Goal: Transaction & Acquisition: Purchase product/service

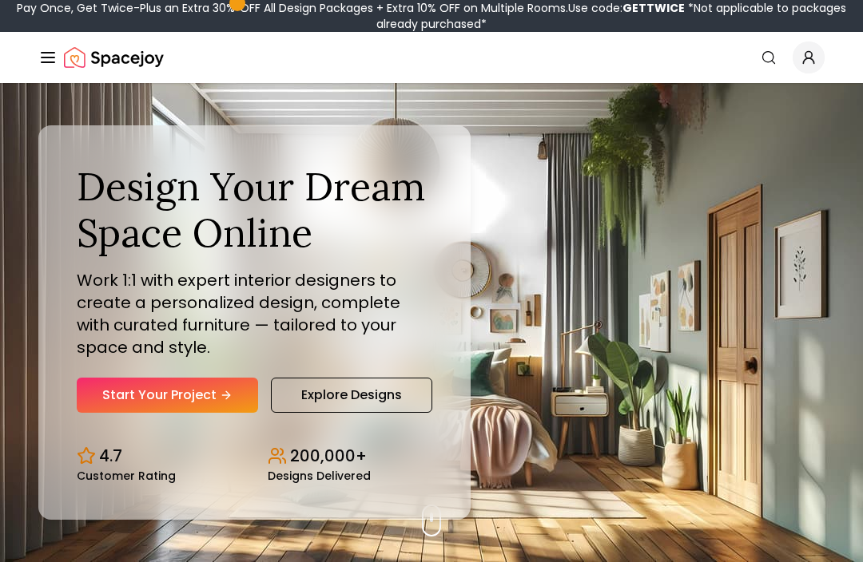
click at [391, 413] on link "Explore Designs" at bounding box center [351, 395] width 161 height 35
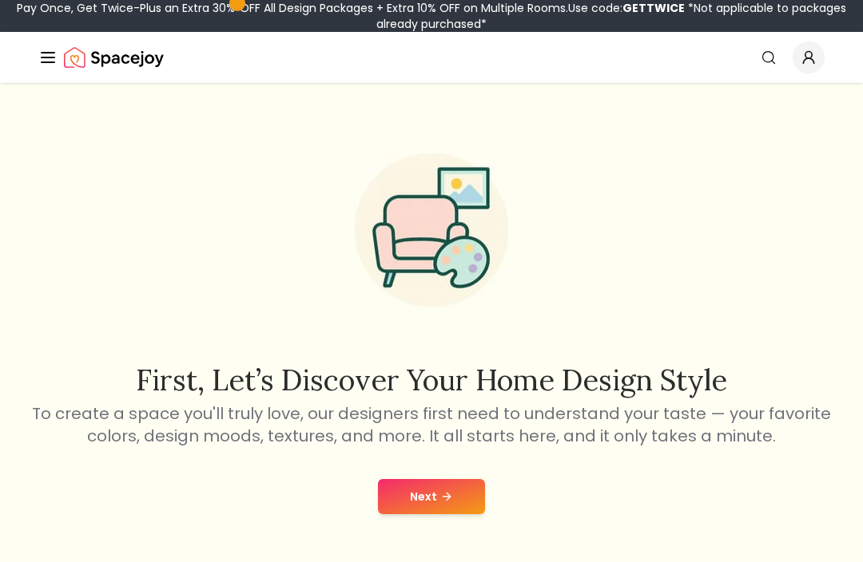
click at [457, 485] on button "Next" at bounding box center [431, 496] width 107 height 35
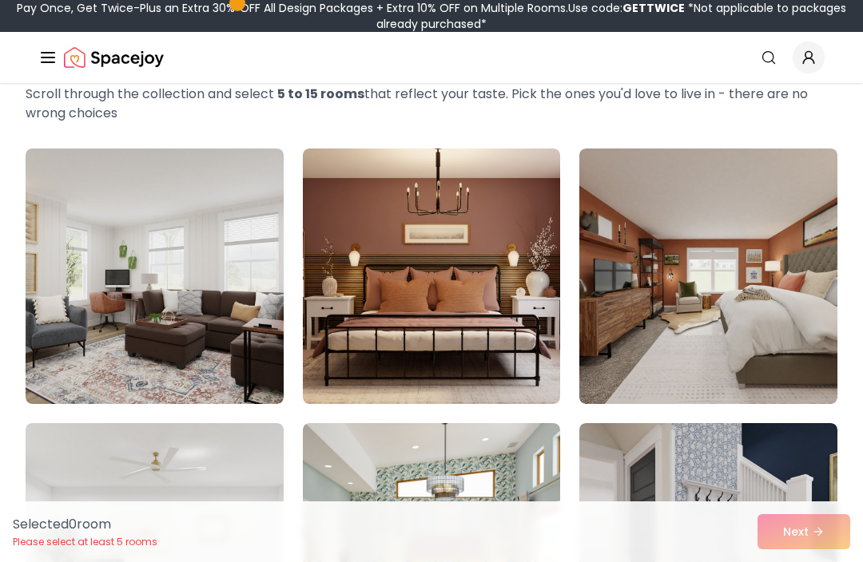
click at [733, 311] on img at bounding box center [708, 277] width 258 height 256
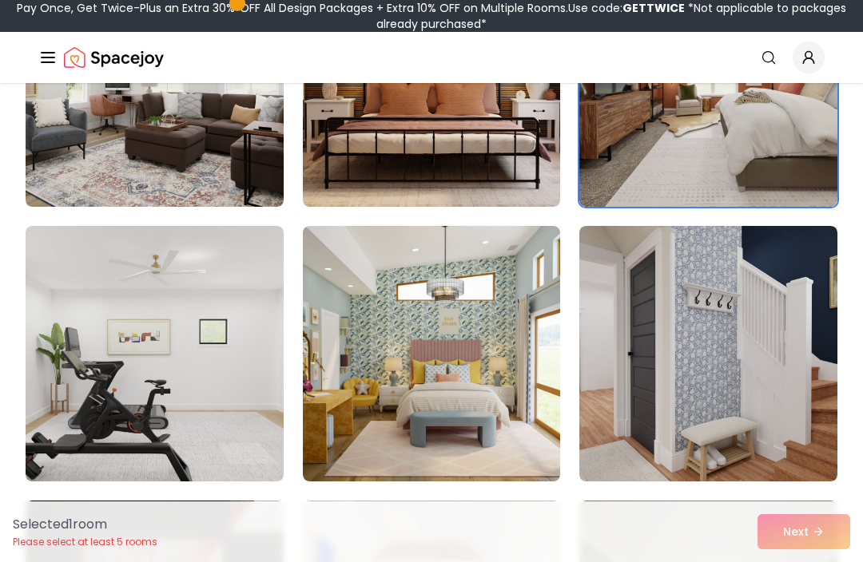
scroll to position [303, 0]
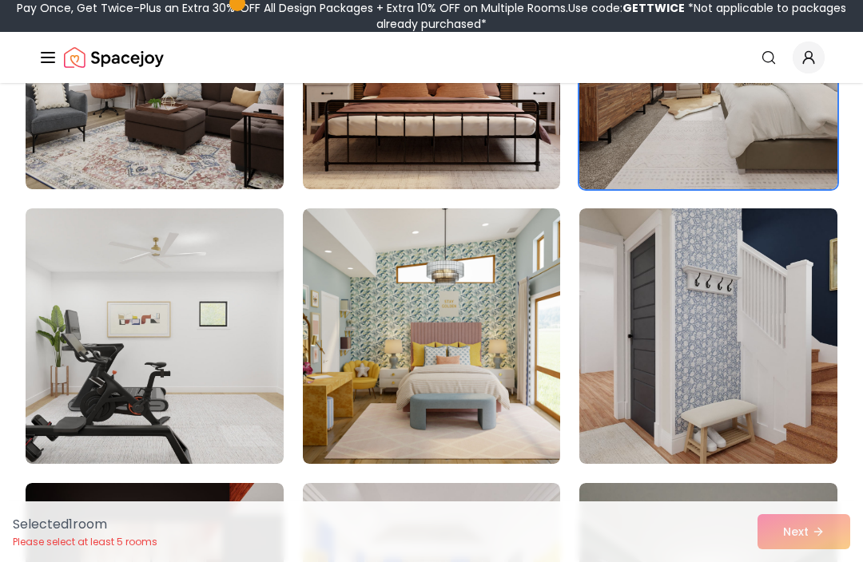
click at [489, 399] on img at bounding box center [432, 336] width 258 height 256
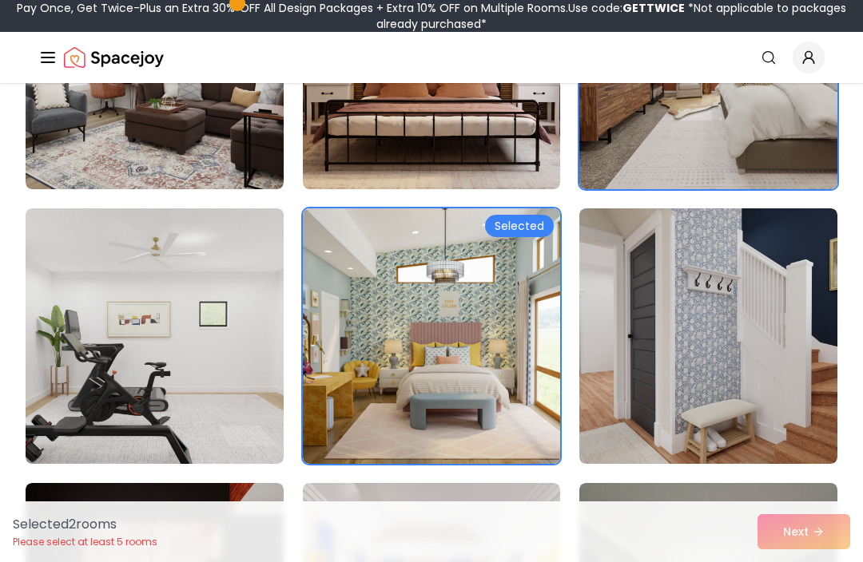
click at [782, 341] on img at bounding box center [708, 336] width 258 height 256
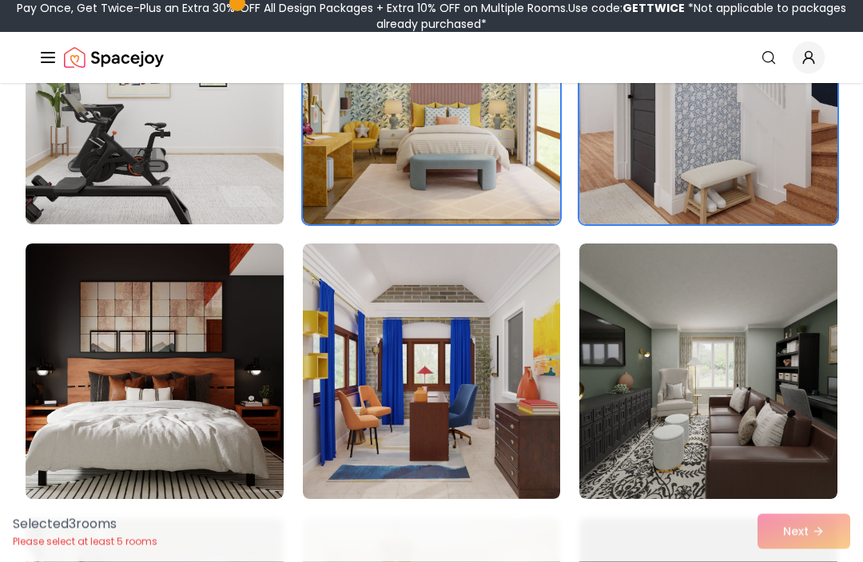
scroll to position [544, 0]
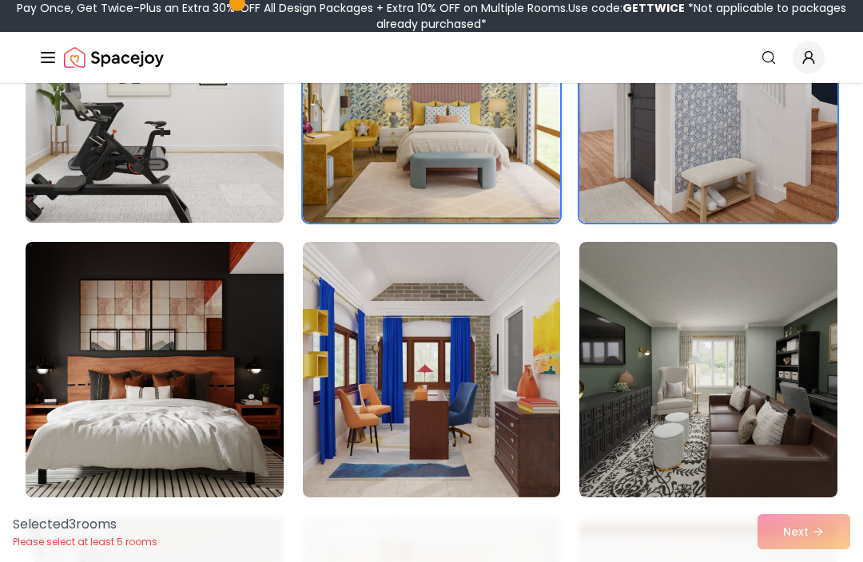
click at [739, 434] on img at bounding box center [708, 370] width 258 height 256
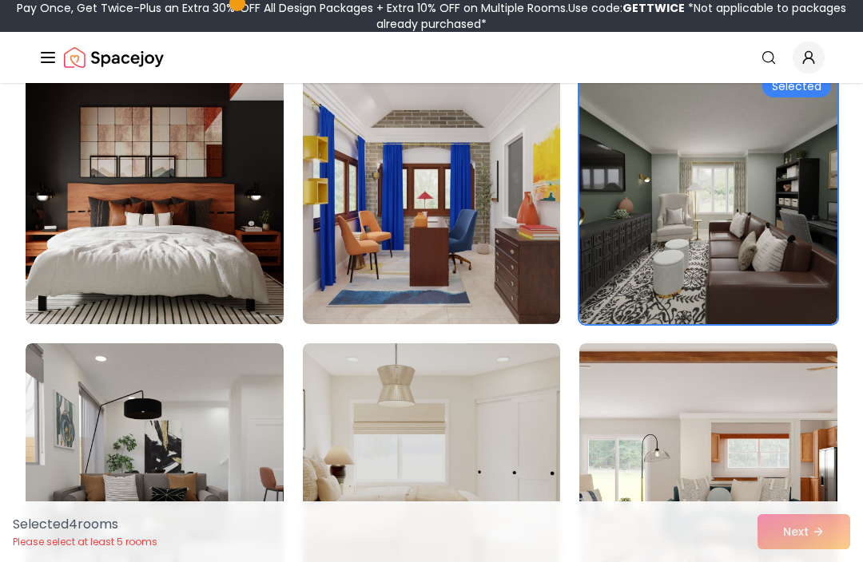
click at [500, 266] on img at bounding box center [432, 197] width 258 height 256
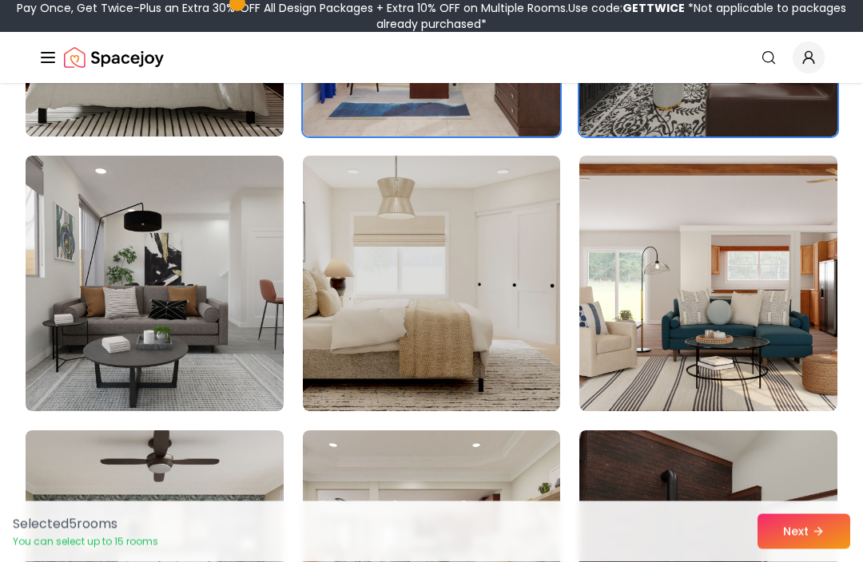
scroll to position [907, 0]
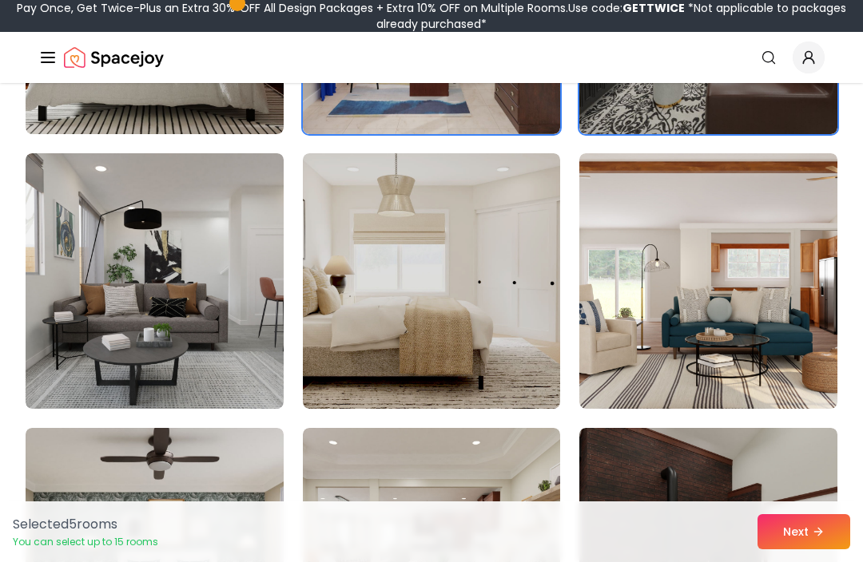
click at [799, 250] on img at bounding box center [708, 281] width 258 height 256
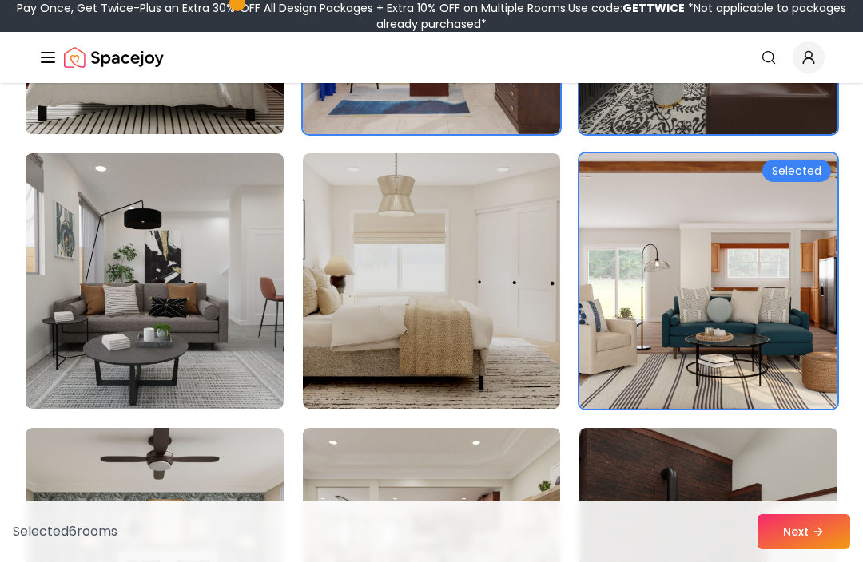
click at [514, 344] on img at bounding box center [432, 281] width 258 height 256
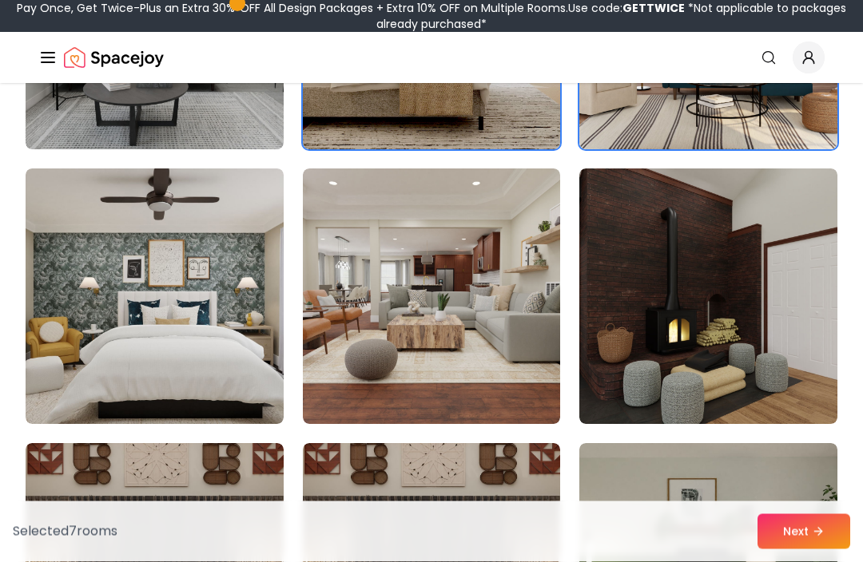
scroll to position [1167, 0]
click at [498, 362] on img at bounding box center [432, 297] width 258 height 256
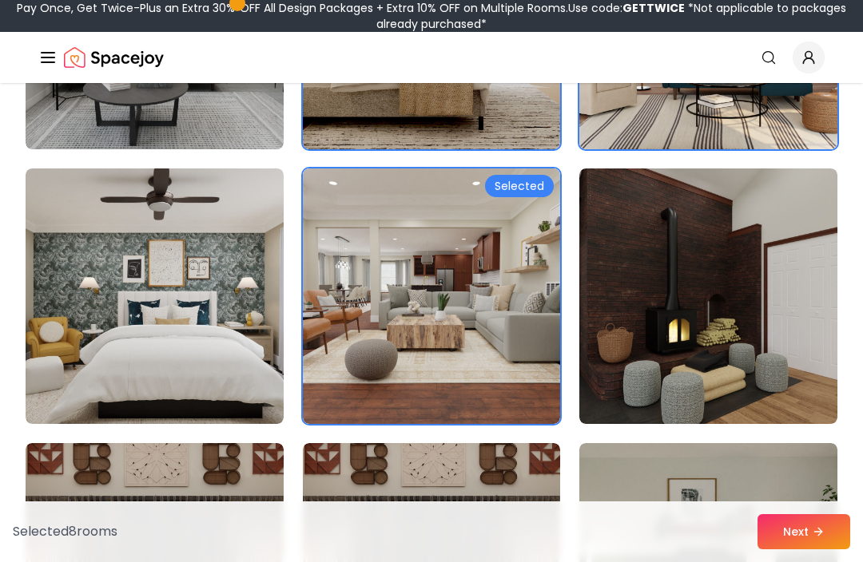
click at [735, 363] on img at bounding box center [708, 297] width 258 height 256
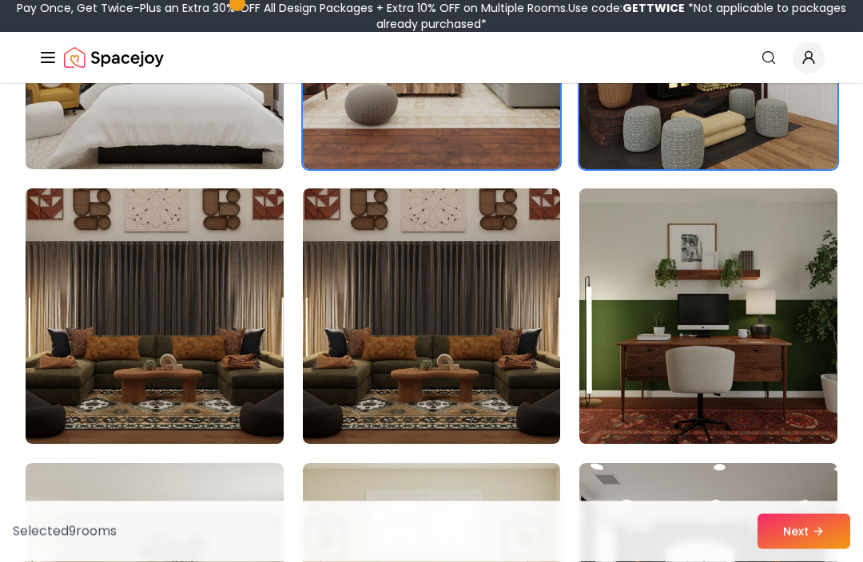
scroll to position [1430, 0]
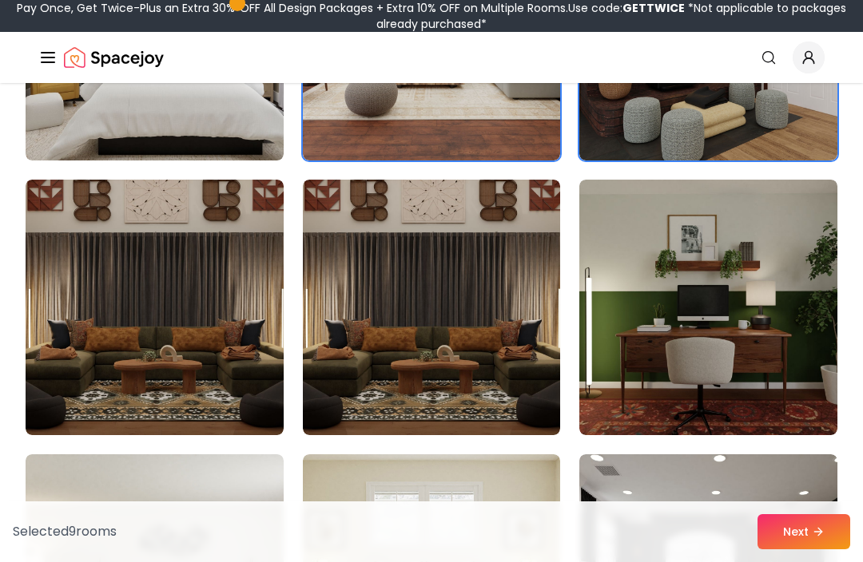
click at [752, 379] on img at bounding box center [708, 308] width 258 height 256
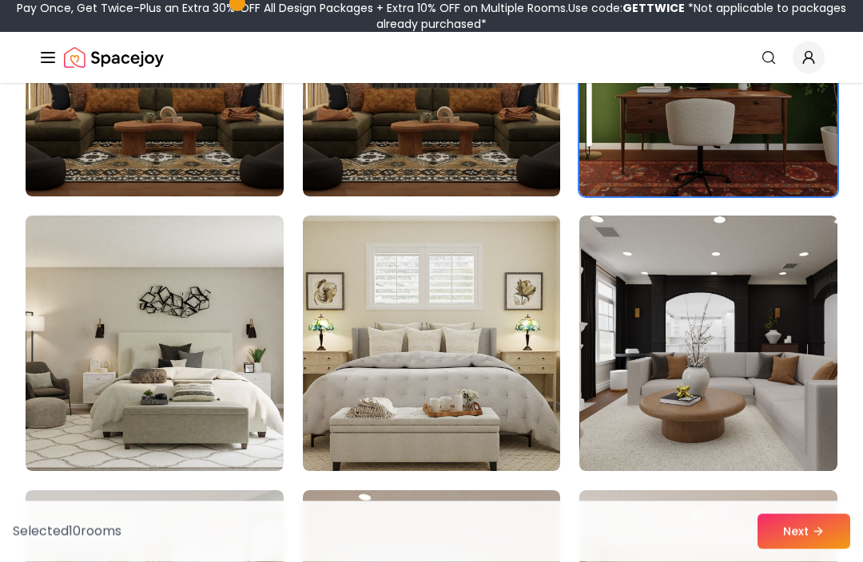
scroll to position [1669, 0]
click at [742, 366] on img at bounding box center [708, 344] width 258 height 256
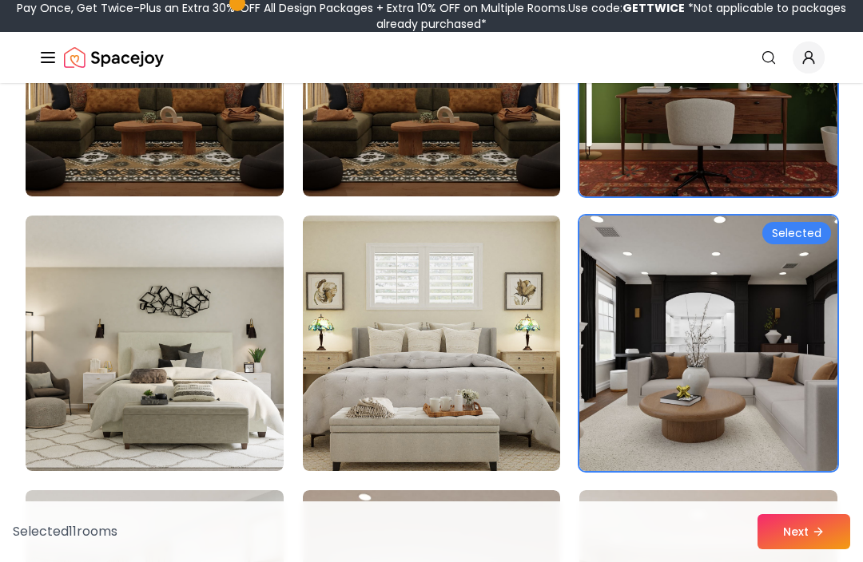
click at [508, 413] on img at bounding box center [432, 344] width 258 height 256
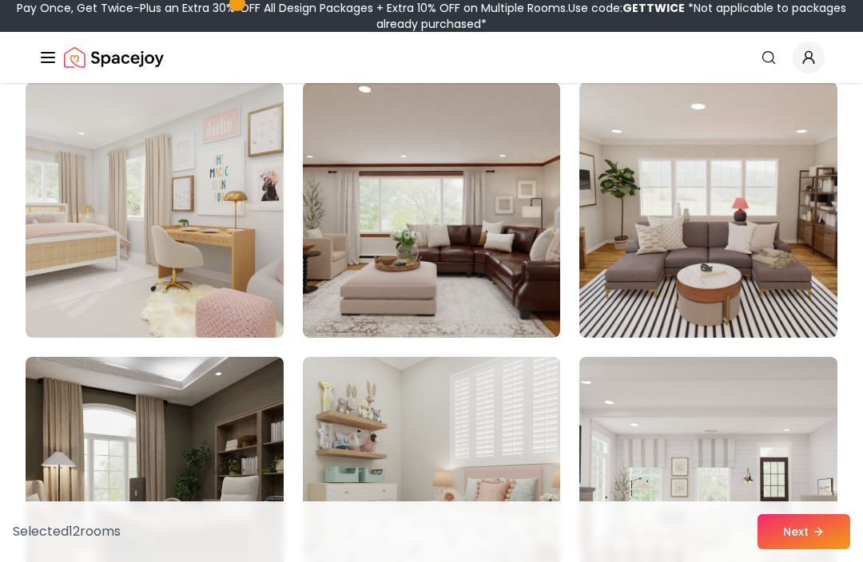
scroll to position [2077, 0]
click at [85, 296] on img at bounding box center [155, 211] width 258 height 256
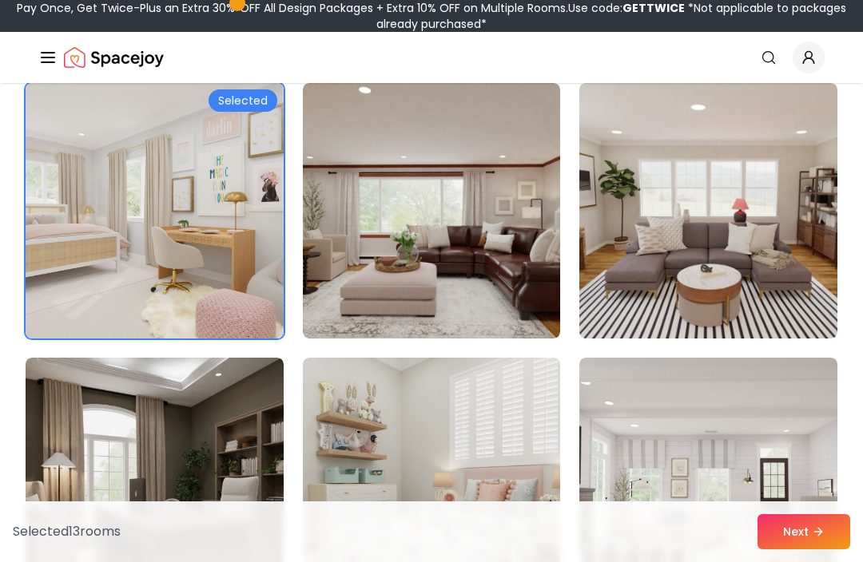
click at [780, 291] on img at bounding box center [708, 211] width 258 height 256
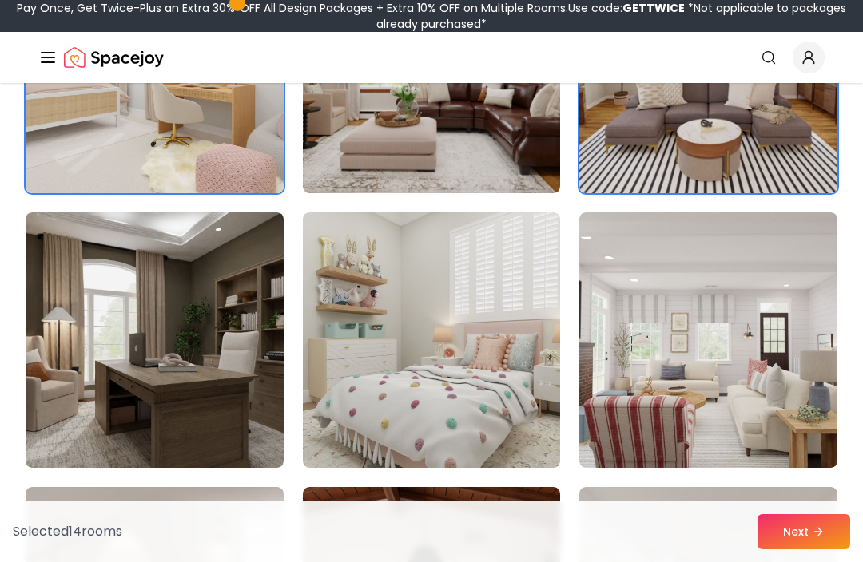
scroll to position [2225, 0]
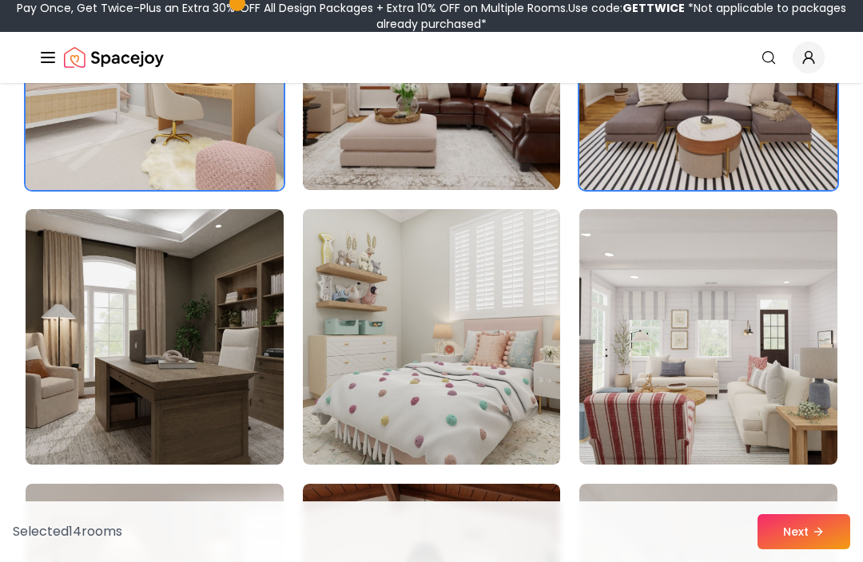
click at [496, 416] on img at bounding box center [432, 337] width 258 height 256
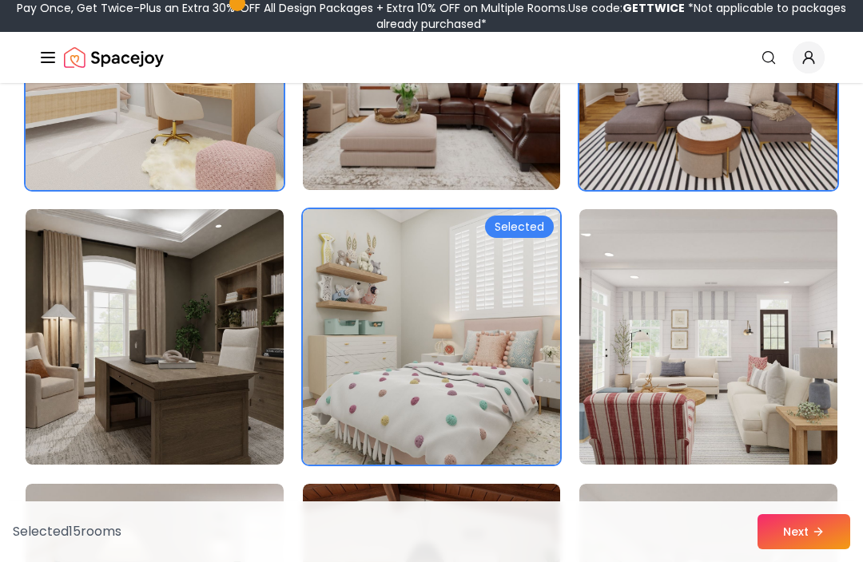
click at [692, 374] on img at bounding box center [708, 337] width 258 height 256
click at [692, 418] on img at bounding box center [708, 337] width 258 height 256
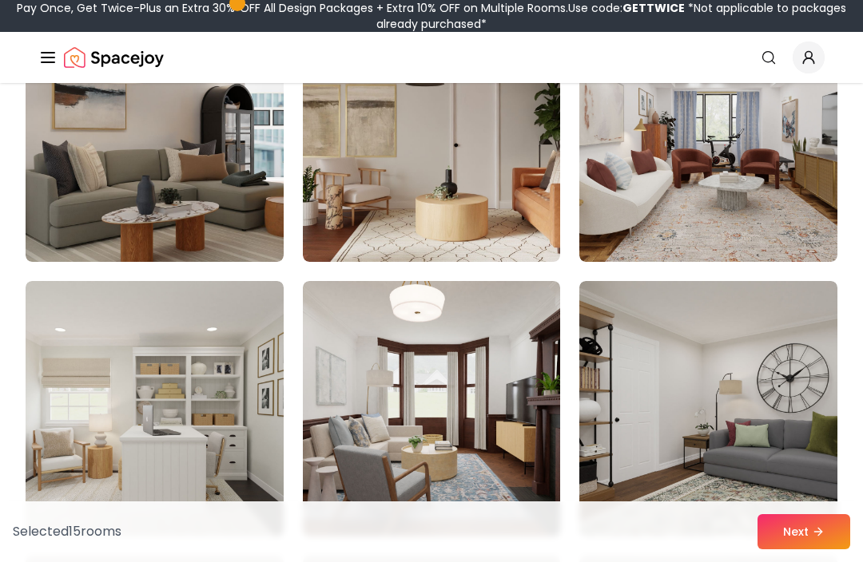
click at [519, 213] on img at bounding box center [432, 134] width 258 height 256
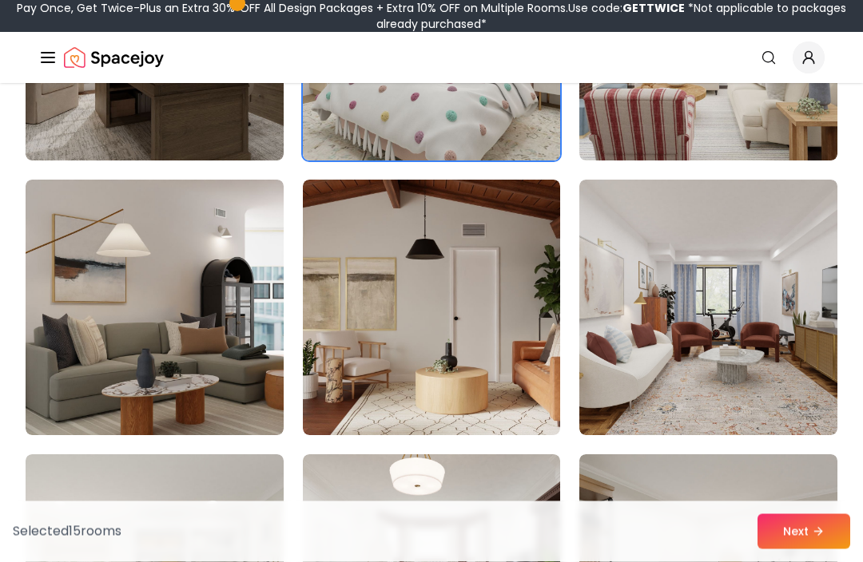
scroll to position [2527, 0]
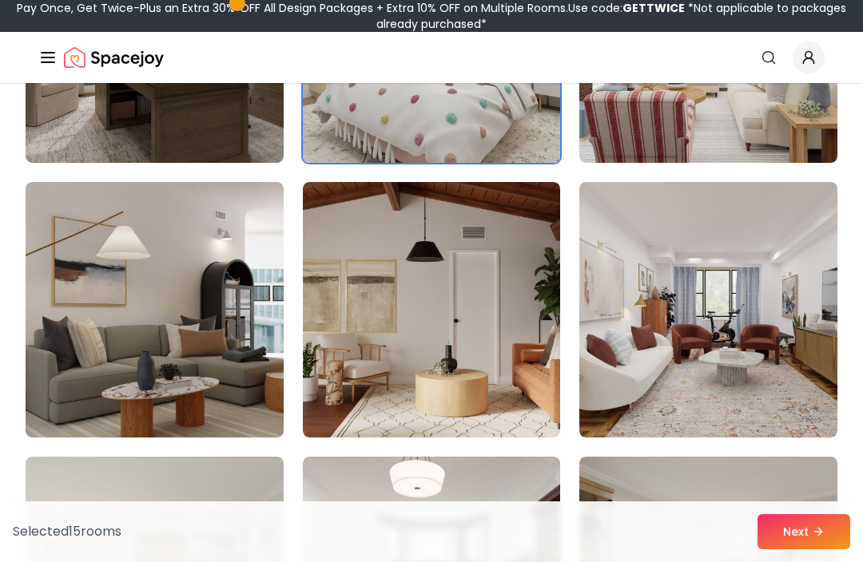
click at [498, 347] on img at bounding box center [432, 310] width 258 height 256
click at [812, 538] on icon at bounding box center [817, 532] width 13 height 13
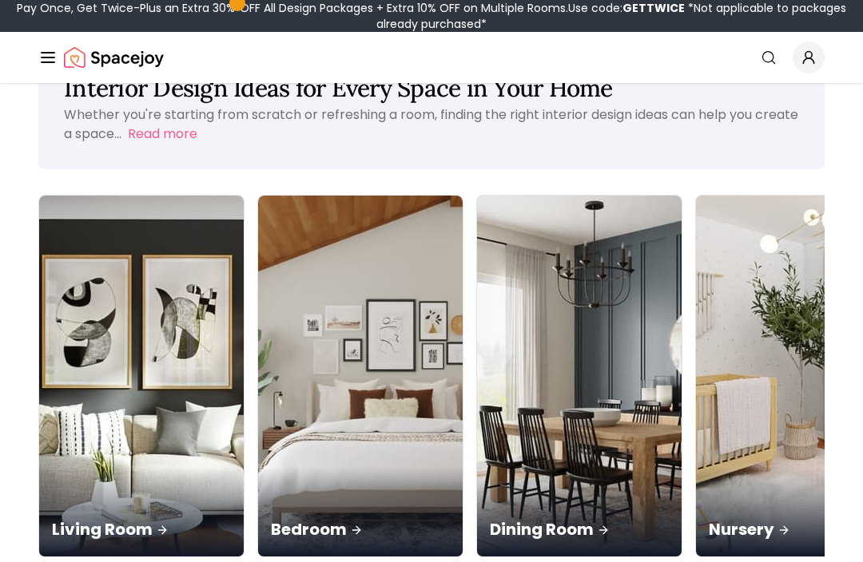
scroll to position [61, 0]
click at [258, 467] on div "Bedroom" at bounding box center [360, 511] width 204 height 89
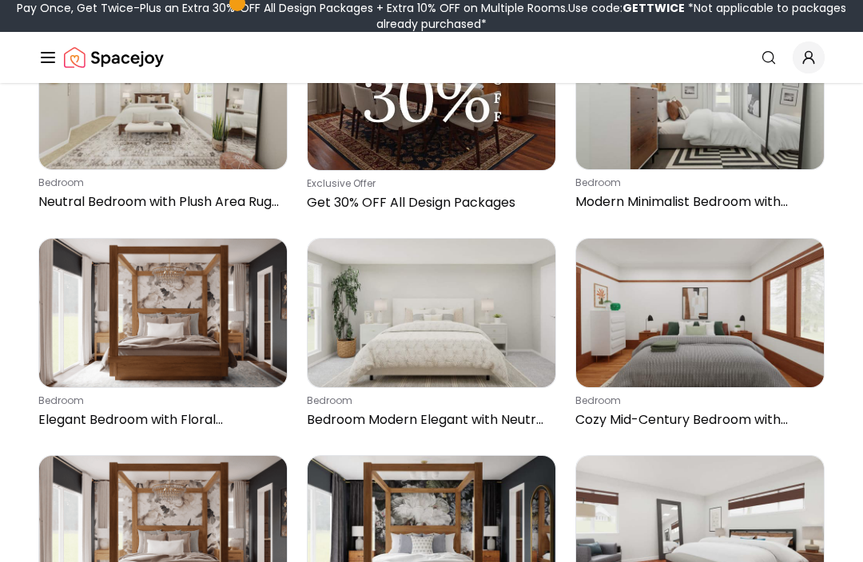
scroll to position [1292, 0]
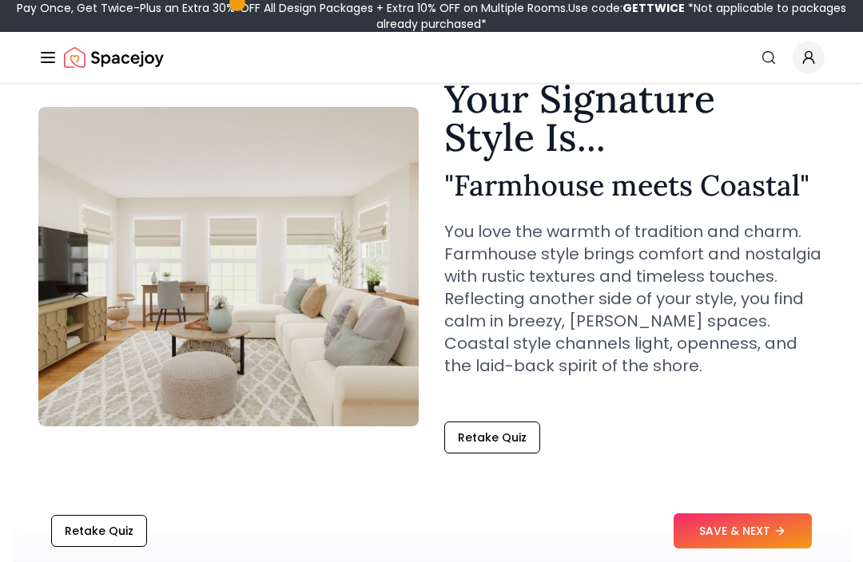
scroll to position [82, 0]
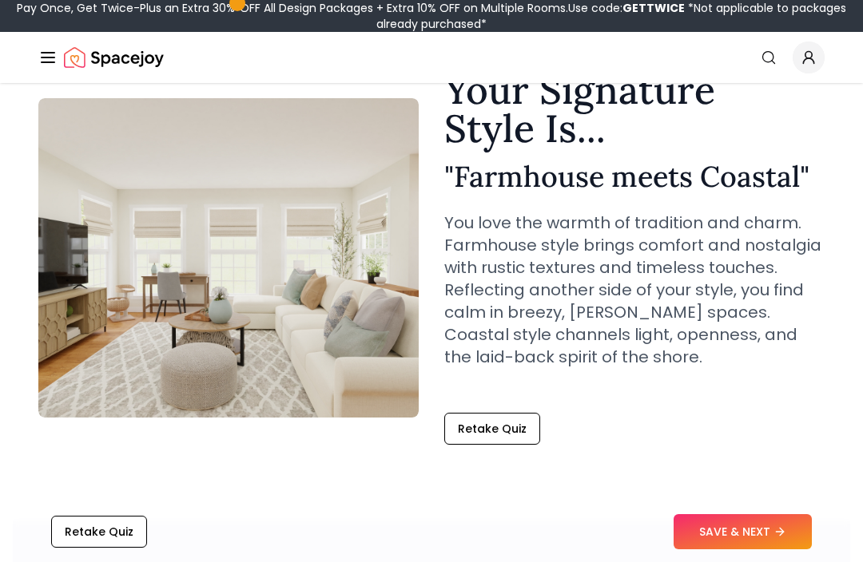
click at [786, 538] on icon at bounding box center [779, 532] width 13 height 13
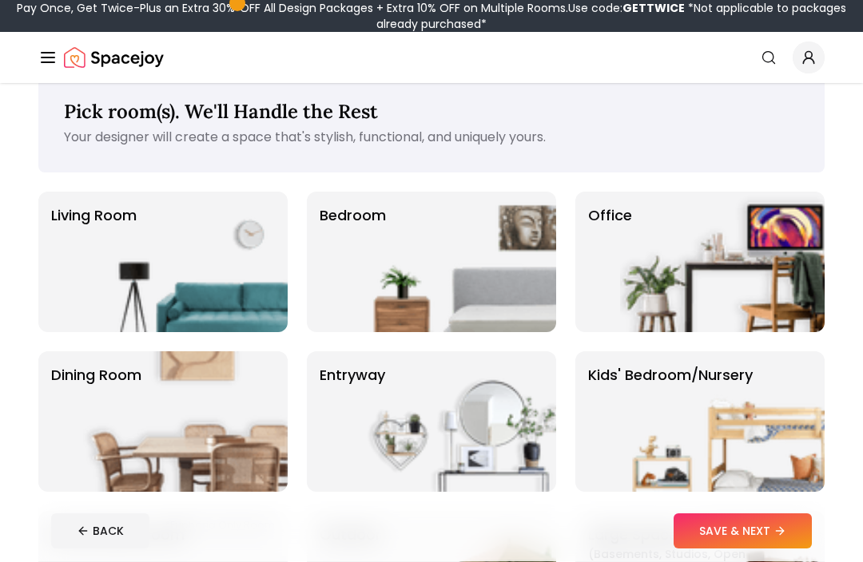
scroll to position [29, 0]
click at [497, 274] on img at bounding box center [453, 262] width 204 height 141
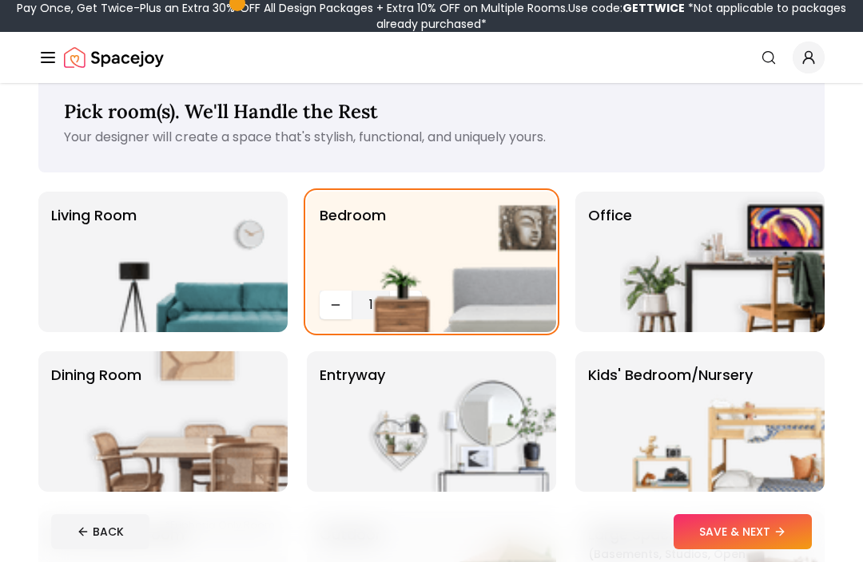
click at [791, 549] on button "SAVE & NEXT" at bounding box center [742, 531] width 138 height 35
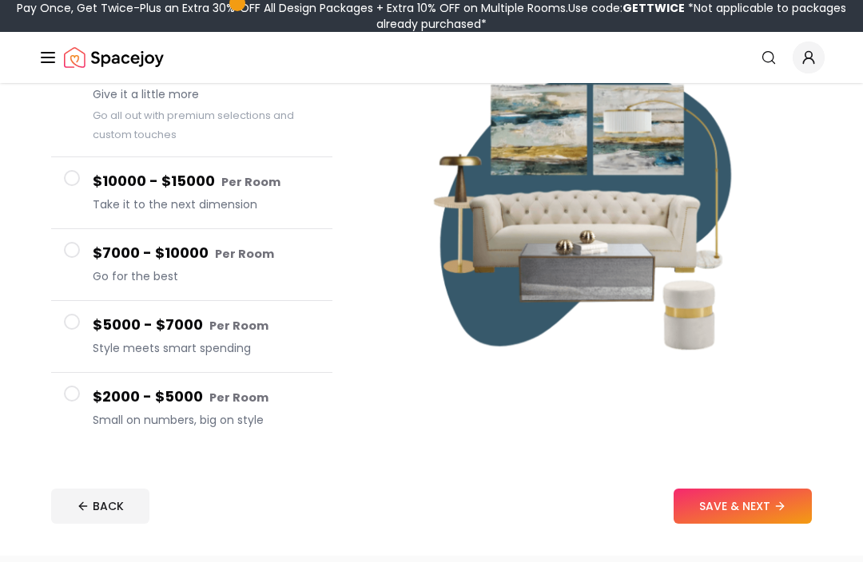
click at [85, 407] on button "$2000 - $5000 Per Room Small on numbers, big on style" at bounding box center [191, 409] width 281 height 71
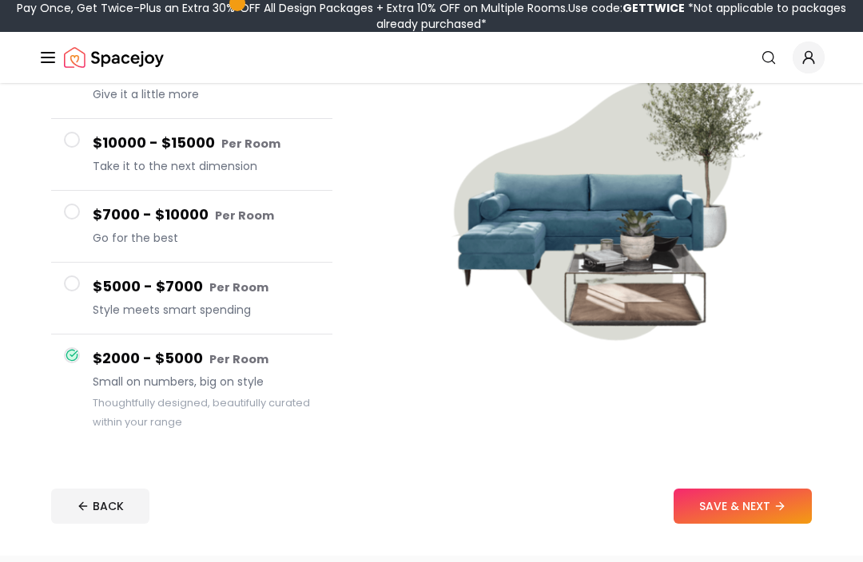
click at [90, 304] on button "$5000 - $7000 Per Room Style meets smart spending" at bounding box center [191, 299] width 281 height 72
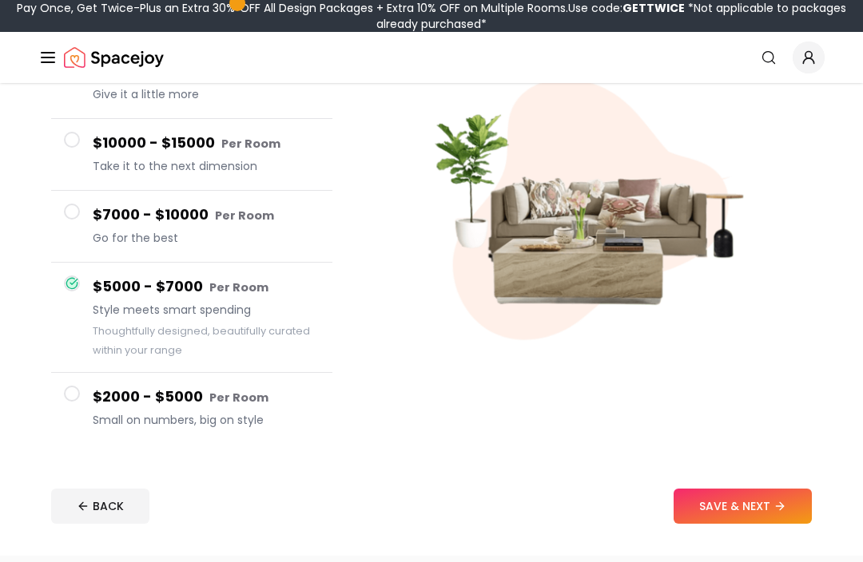
click at [117, 418] on span "Small on numbers, big on style" at bounding box center [206, 420] width 227 height 16
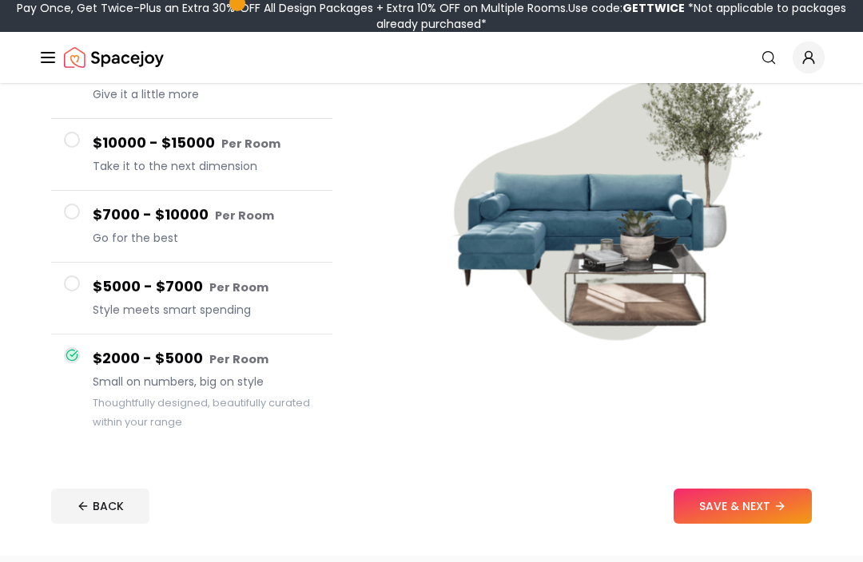
click at [769, 502] on button "SAVE & NEXT" at bounding box center [742, 506] width 138 height 35
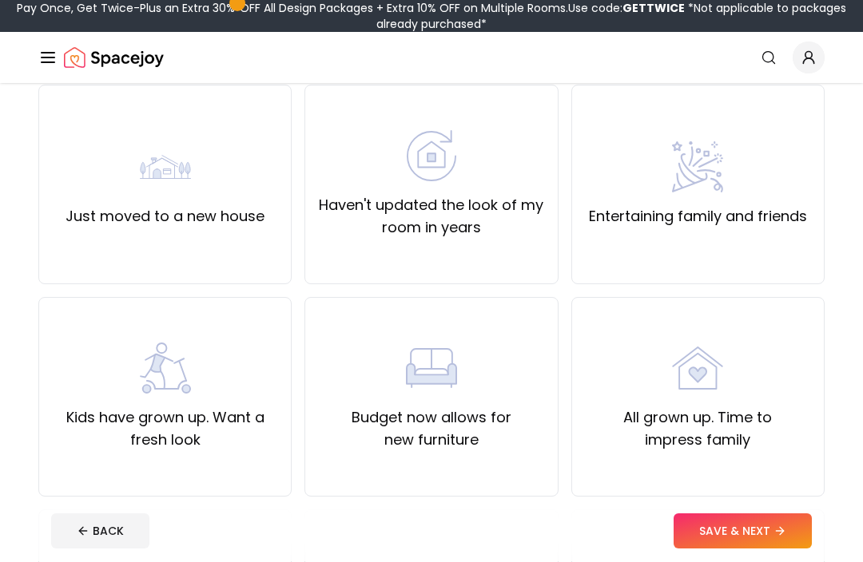
scroll to position [139, 0]
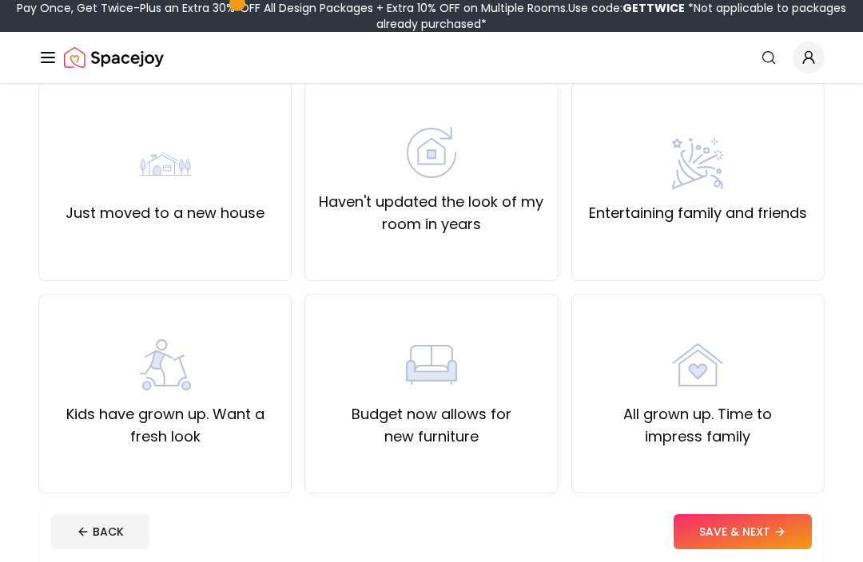
click at [788, 387] on div "All grown up. Time to impress family" at bounding box center [698, 393] width 226 height 109
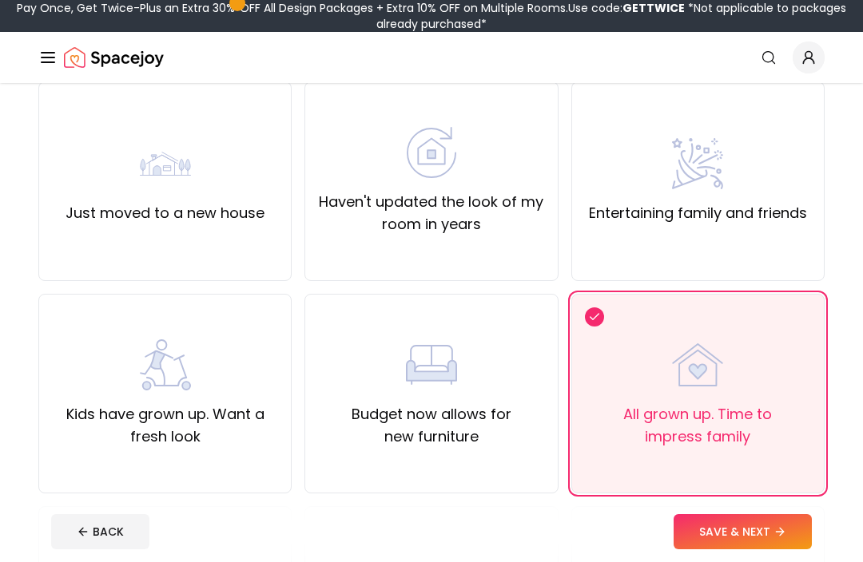
click at [781, 538] on icon at bounding box center [779, 532] width 13 height 13
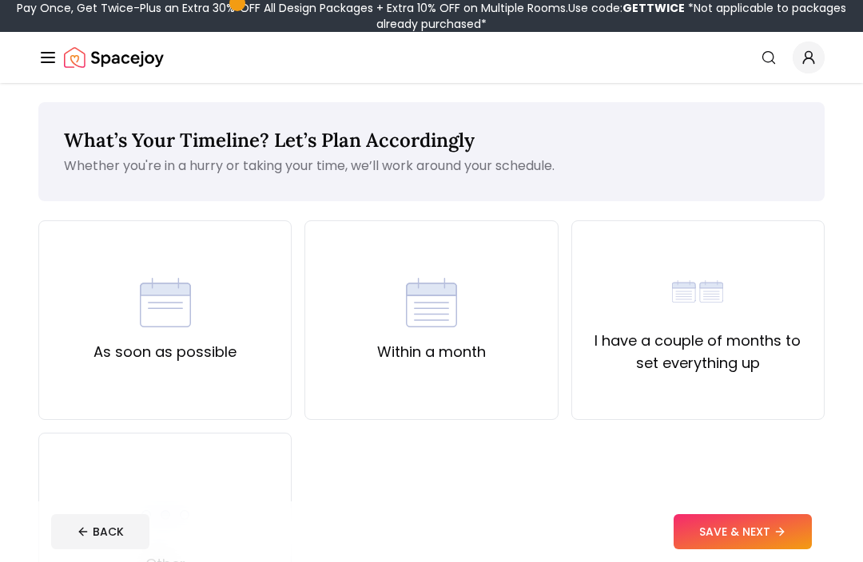
click at [759, 378] on div "I have a couple of months to set everything up" at bounding box center [697, 320] width 253 height 200
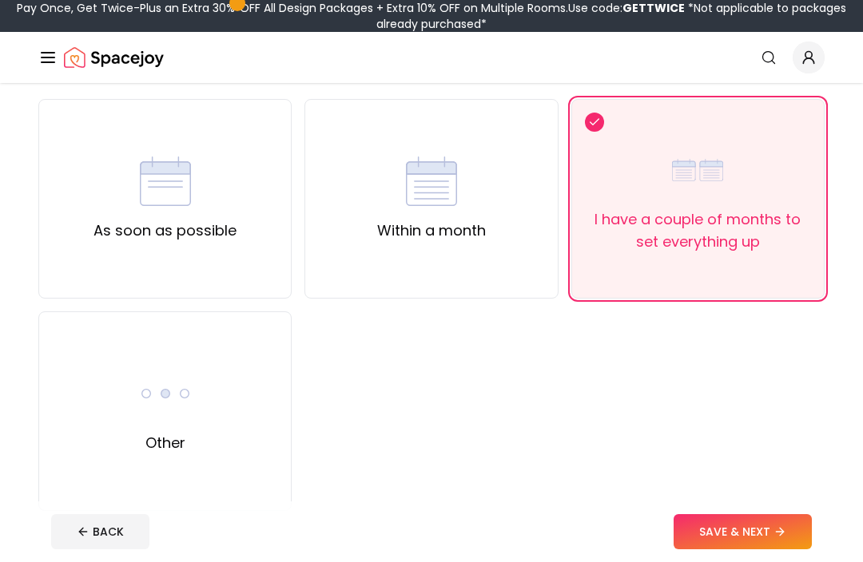
scroll to position [127, 0]
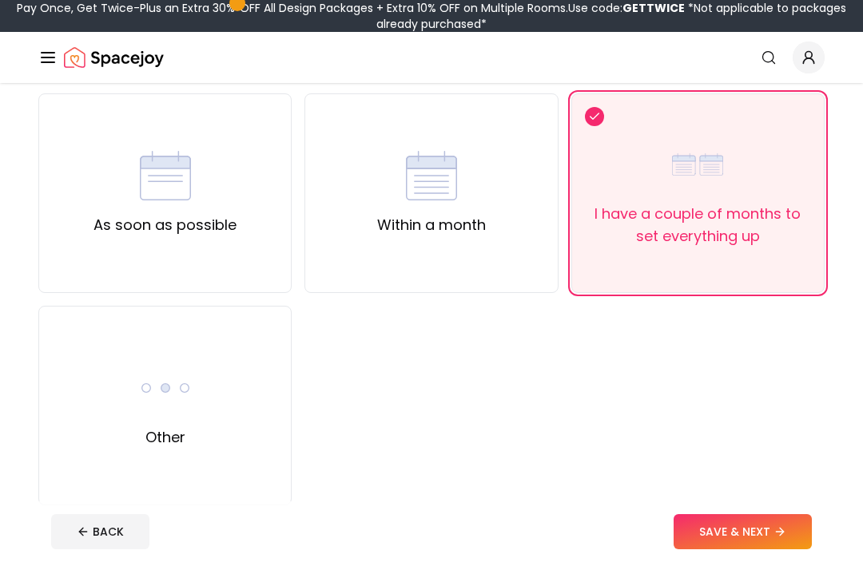
click at [769, 549] on button "SAVE & NEXT" at bounding box center [742, 531] width 138 height 35
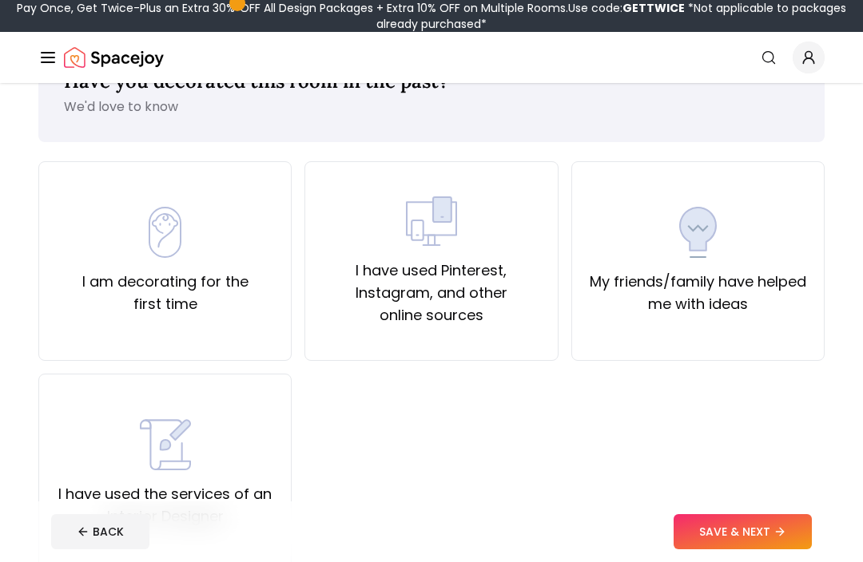
scroll to position [58, 0]
click at [776, 345] on div "My friends/family have helped me with ideas" at bounding box center [697, 262] width 253 height 200
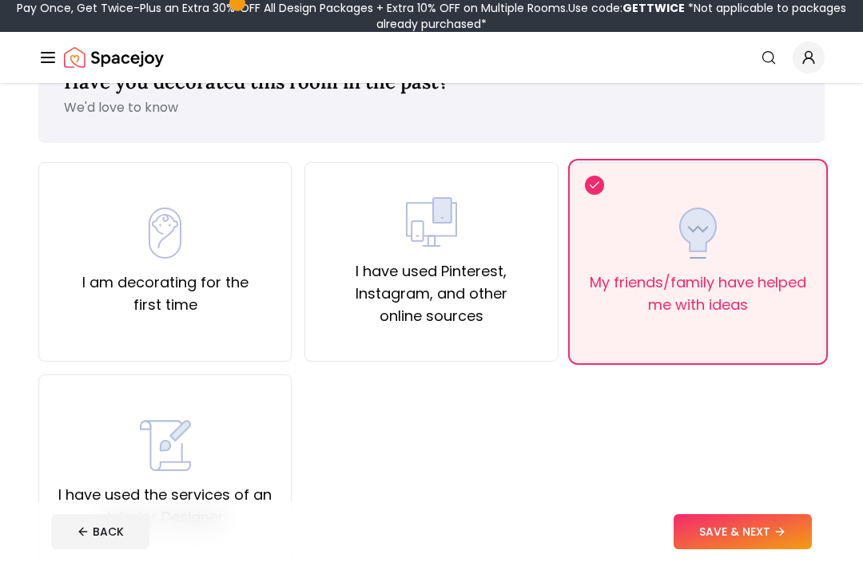
click at [778, 538] on icon at bounding box center [779, 532] width 13 height 13
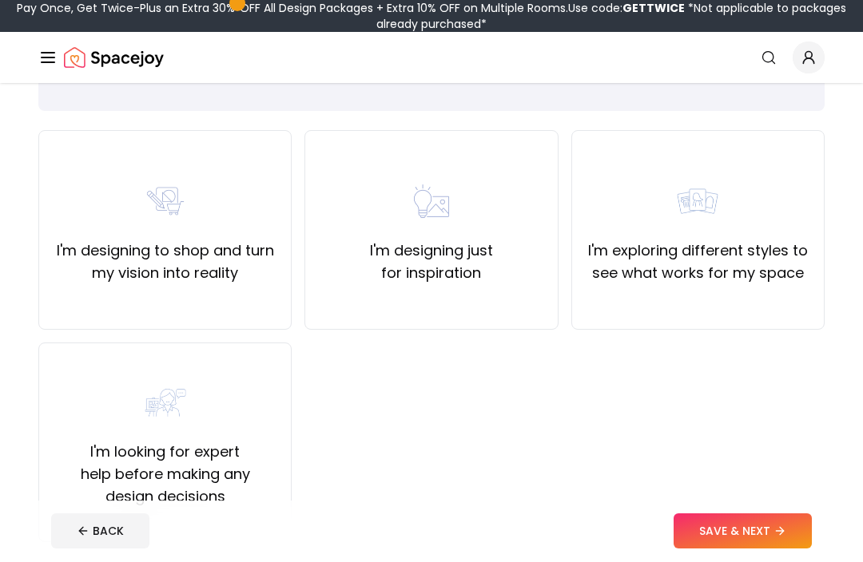
scroll to position [93, 0]
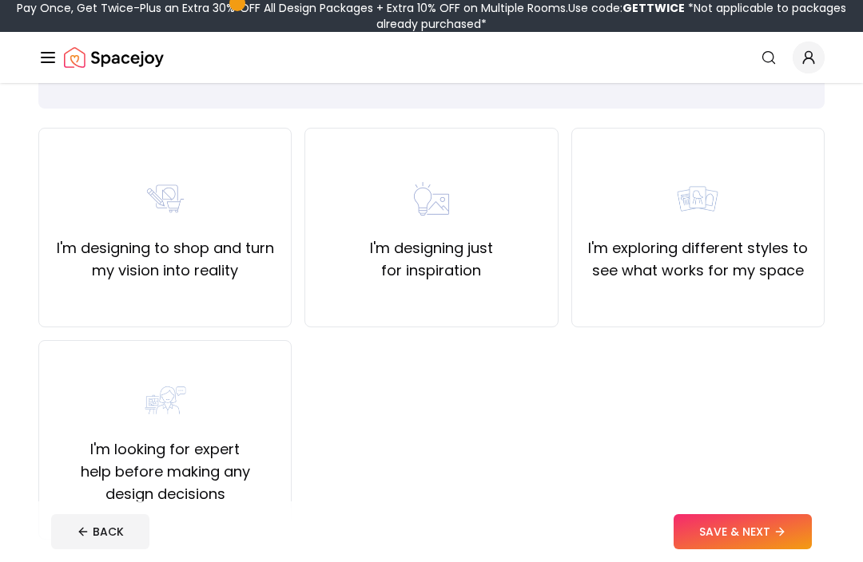
click at [747, 222] on div "I'm exploring different styles to see what works for my space" at bounding box center [698, 227] width 226 height 109
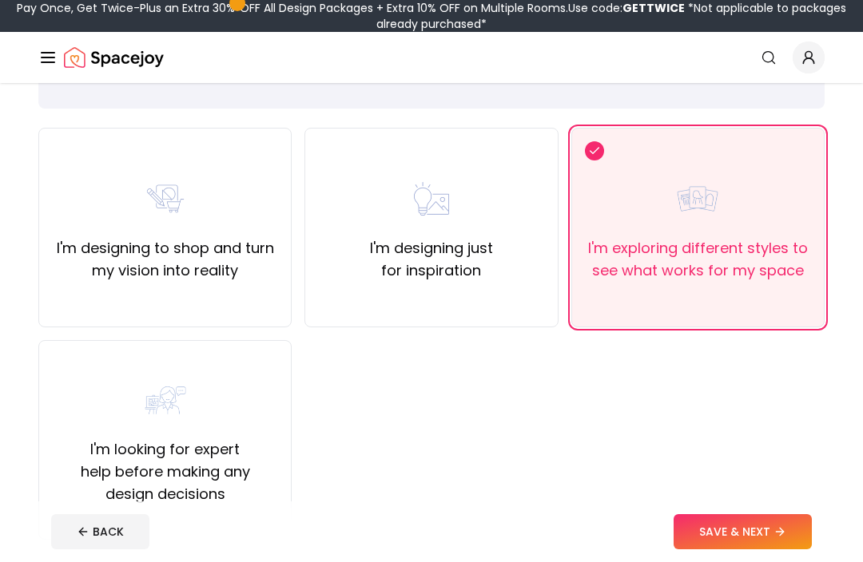
click at [766, 549] on button "SAVE & NEXT" at bounding box center [742, 531] width 138 height 35
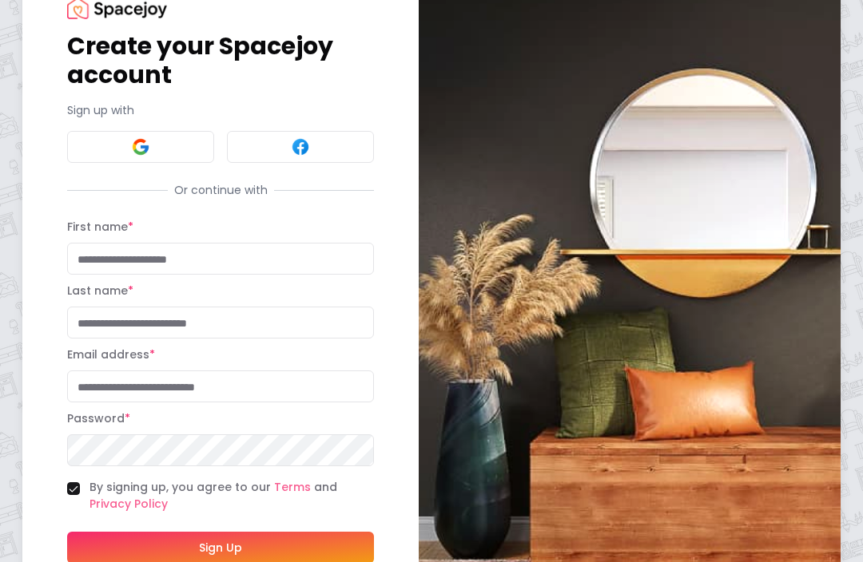
scroll to position [60, 0]
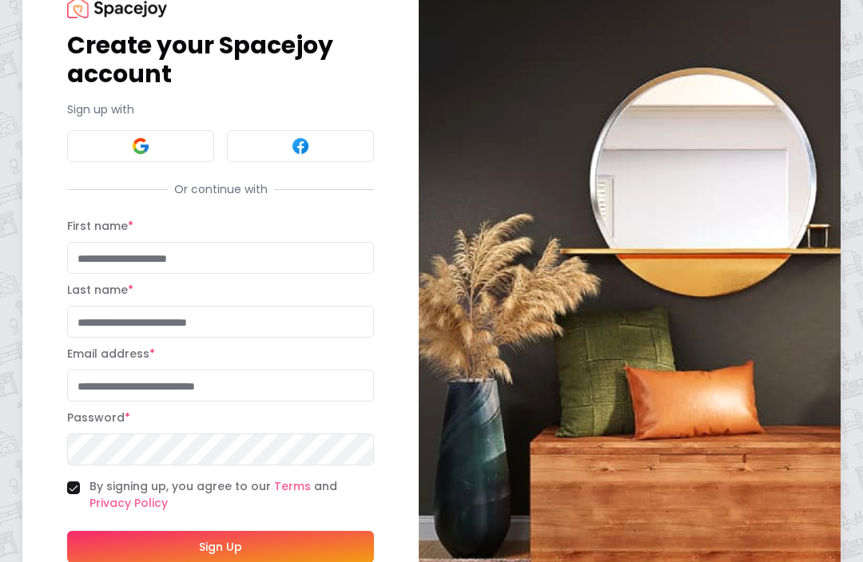
click at [109, 264] on input "First name *" at bounding box center [220, 259] width 307 height 32
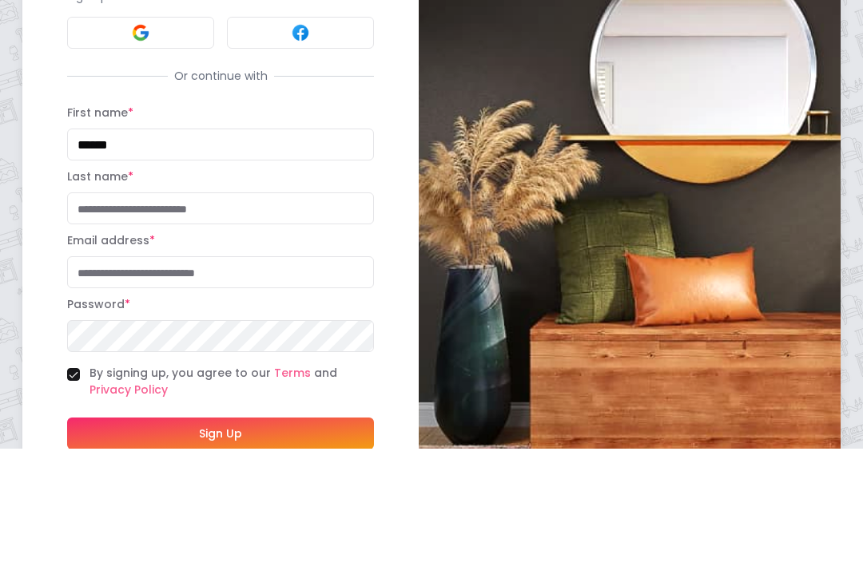
type input "******"
click at [87, 307] on input "Last name *" at bounding box center [220, 323] width 307 height 32
type input "**********"
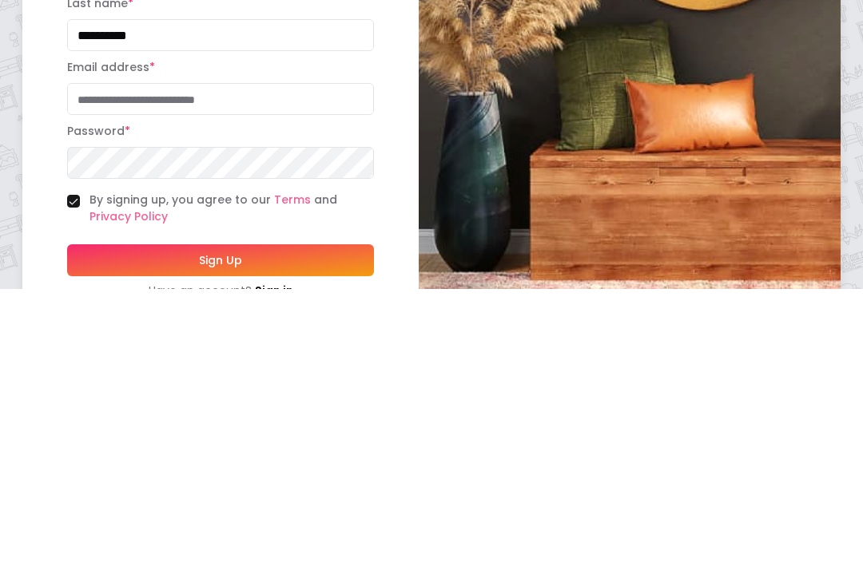
scroll to position [74, 0]
type input "**********"
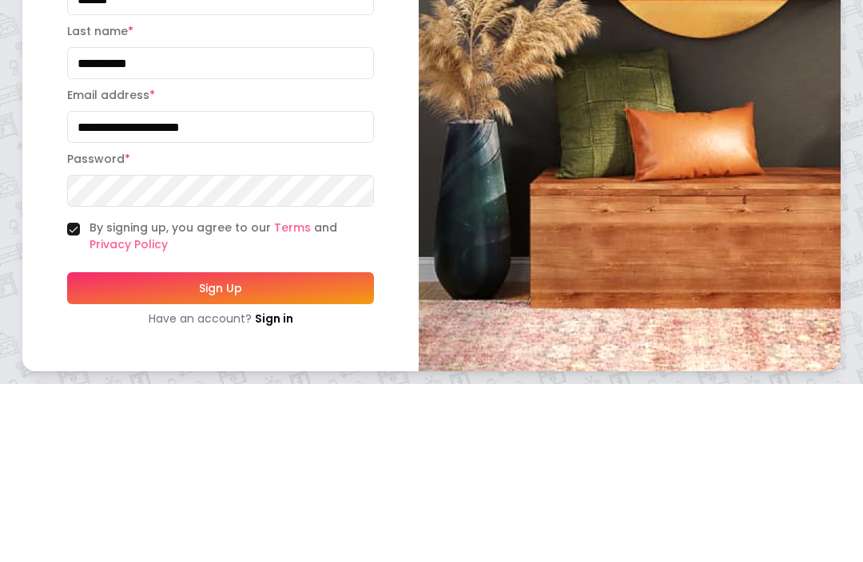
click at [105, 450] on button "Sign Up" at bounding box center [220, 466] width 307 height 32
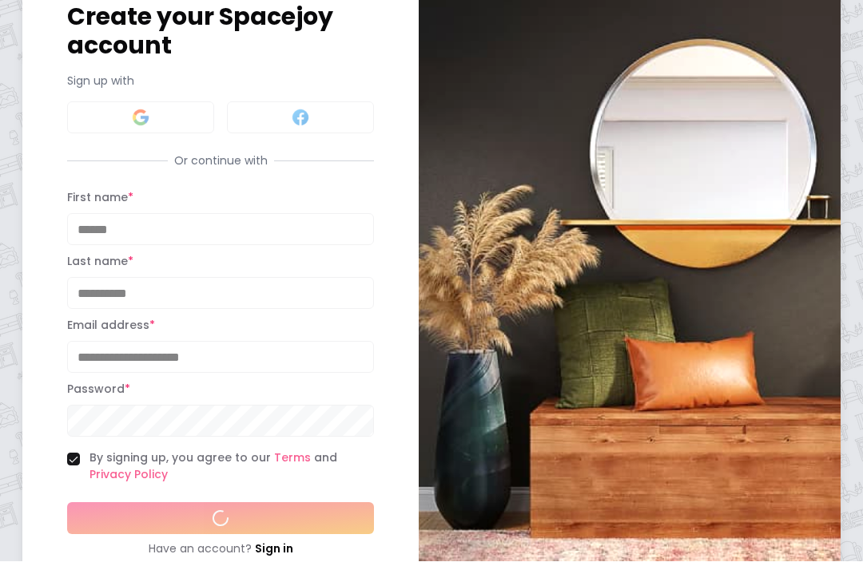
scroll to position [89, 0]
